Goal: Task Accomplishment & Management: Use online tool/utility

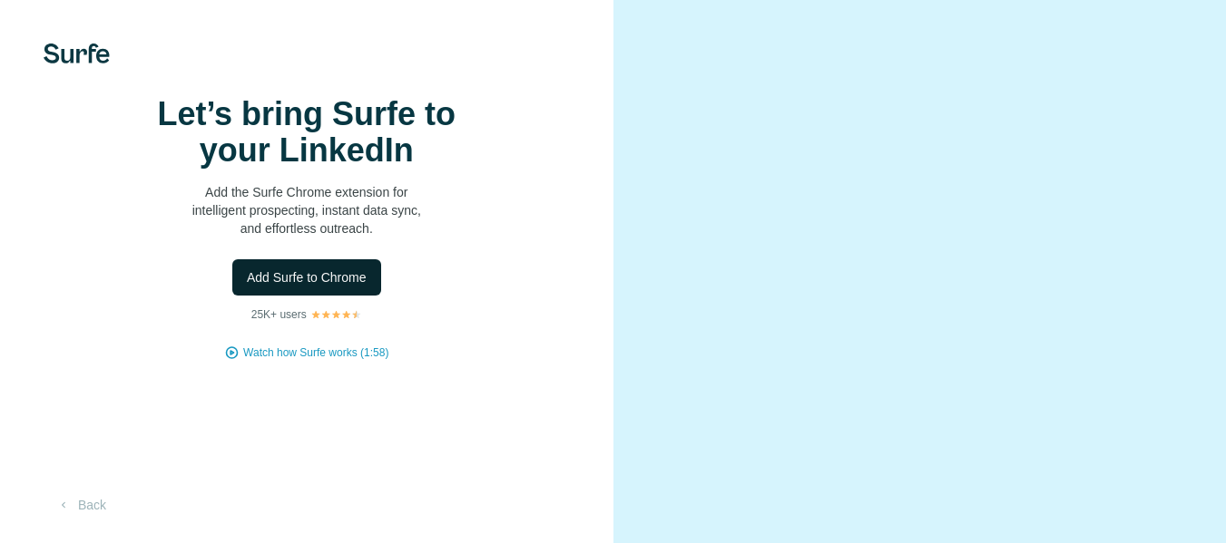
click at [342, 287] on span "Add Surfe to Chrome" at bounding box center [307, 278] width 120 height 18
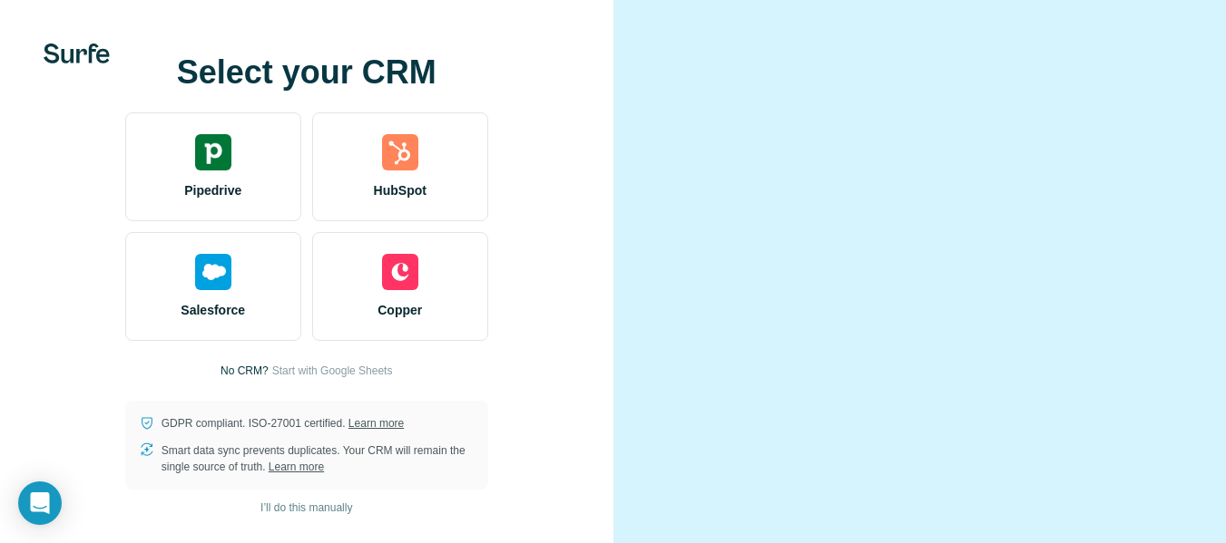
click at [29, 263] on div "Select your CRM Pipedrive HubSpot Salesforce Copper No CRM? Start with Google S…" at bounding box center [306, 271] width 613 height 543
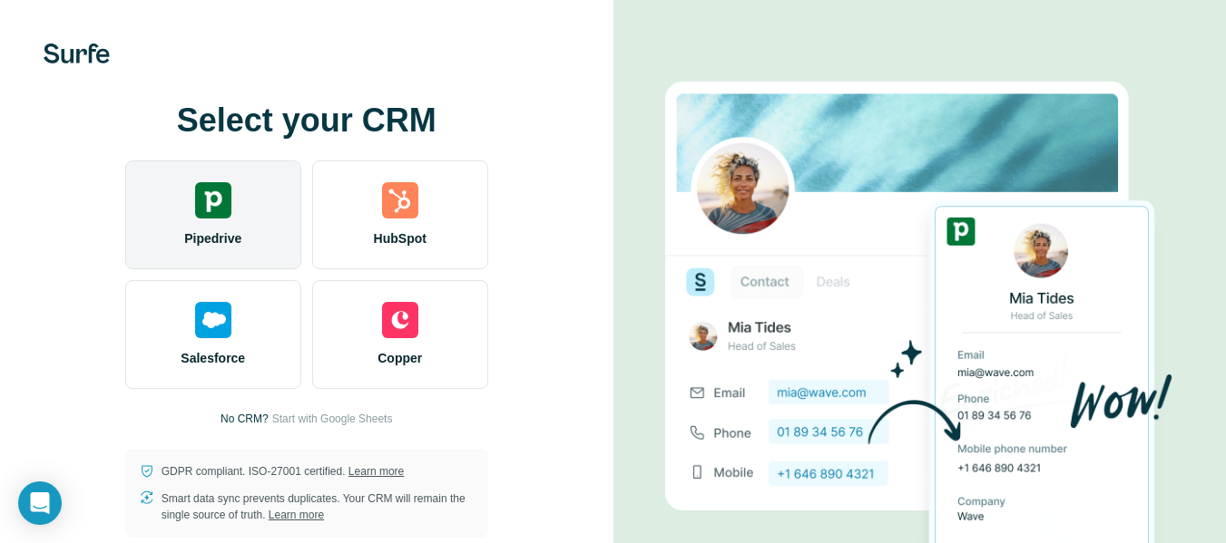
click at [199, 182] on img at bounding box center [213, 200] width 36 height 36
